Goal: Go to known website: Access a specific website the user already knows

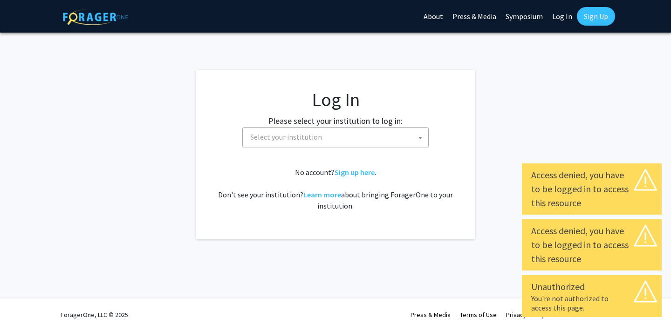
select select
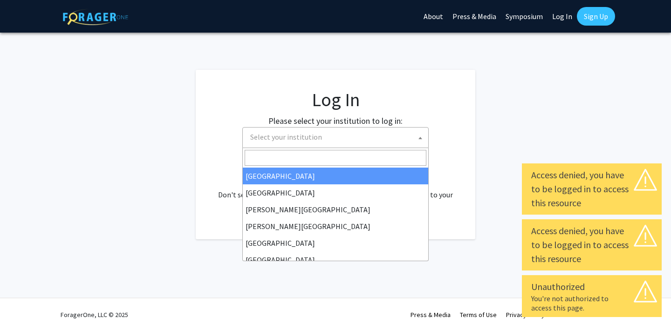
click at [294, 138] on span "Select your institution" at bounding box center [286, 136] width 72 height 9
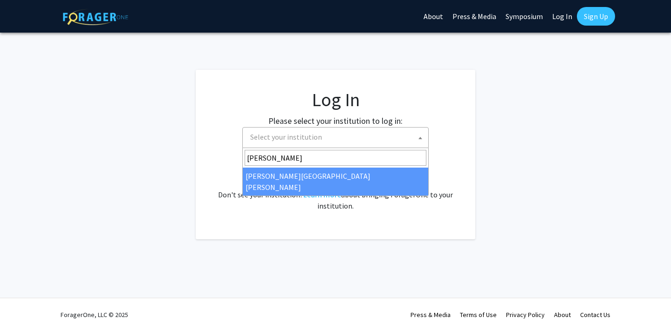
type input "[PERSON_NAME]"
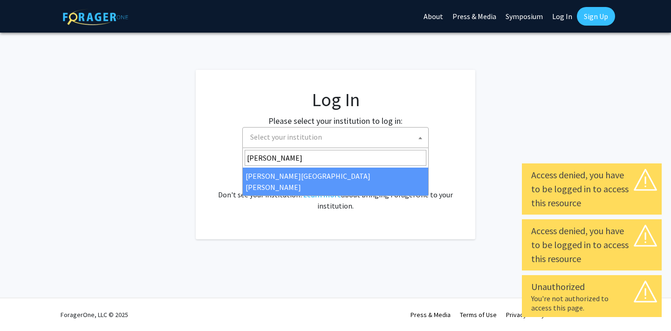
select select "1"
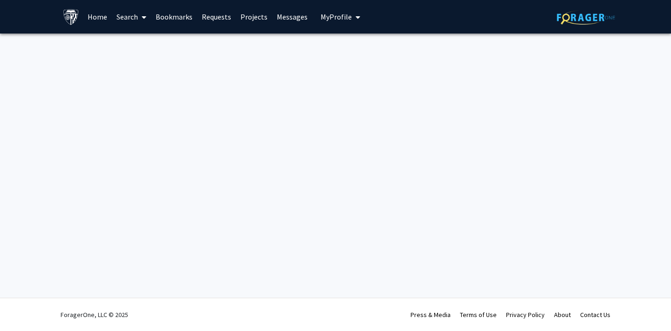
click at [100, 17] on link "Home" at bounding box center [97, 16] width 29 height 33
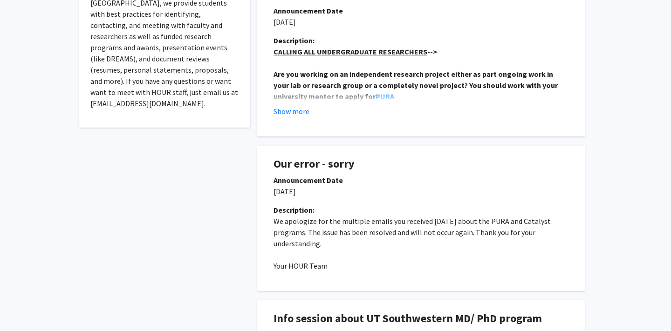
scroll to position [254, 0]
click at [288, 114] on button "Show more" at bounding box center [292, 112] width 36 height 11
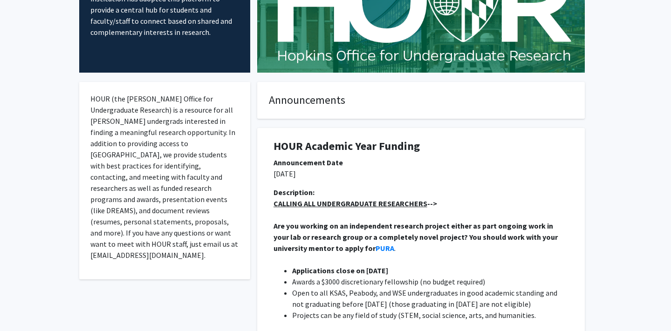
scroll to position [0, 0]
